Goal: Find specific page/section: Find specific page/section

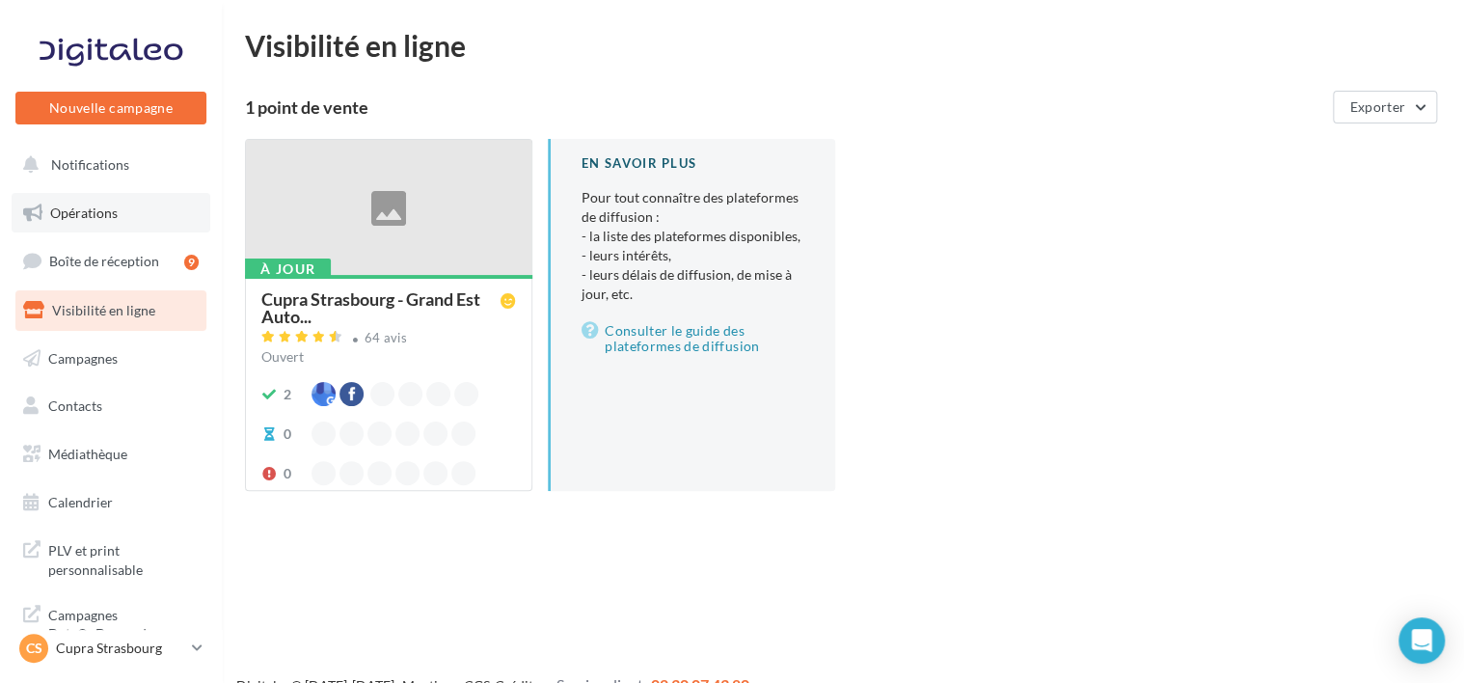
click at [61, 216] on span "Opérations" at bounding box center [84, 212] width 68 height 16
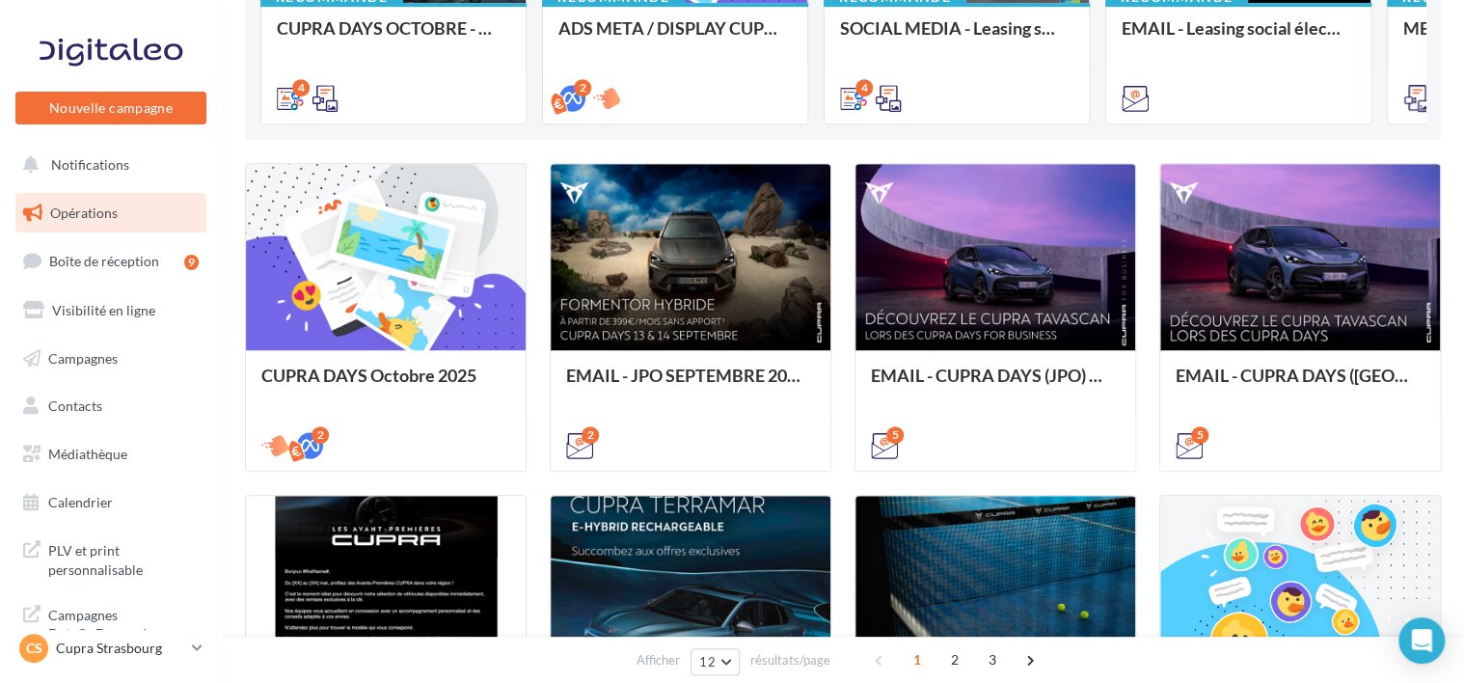
scroll to position [417, 0]
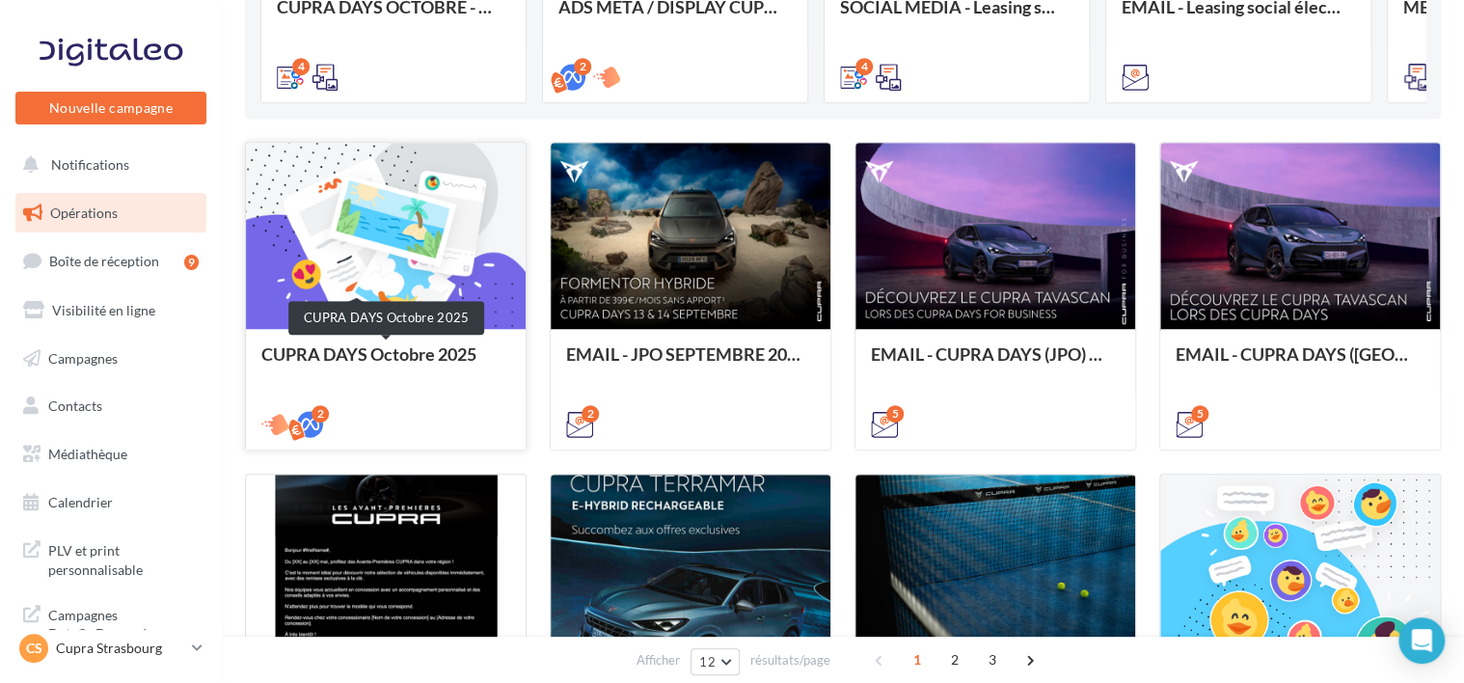
click at [405, 351] on div "CUPRA DAYS Octobre 2025" at bounding box center [385, 363] width 249 height 39
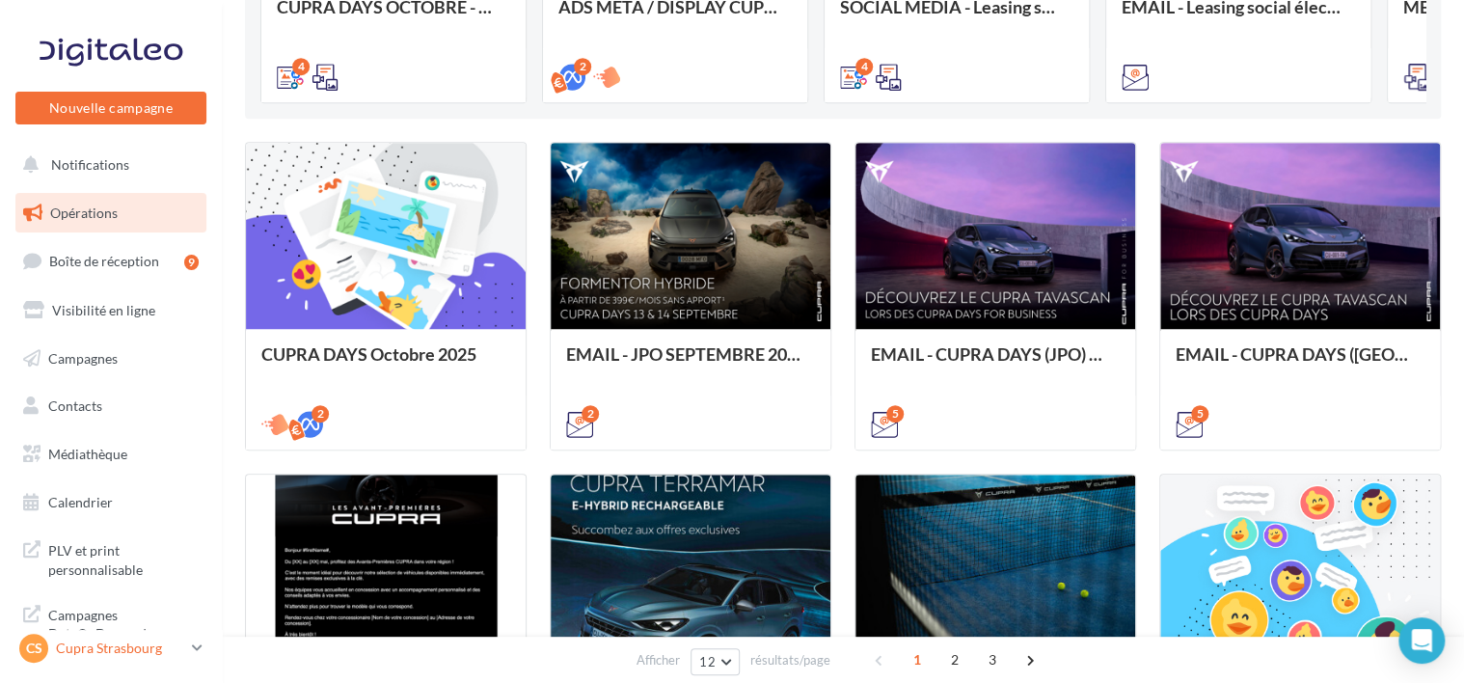
click at [154, 636] on div "CS Cupra Strasbourg cupra_strasbourg" at bounding box center [101, 648] width 165 height 29
